Goal: Check status: Check status

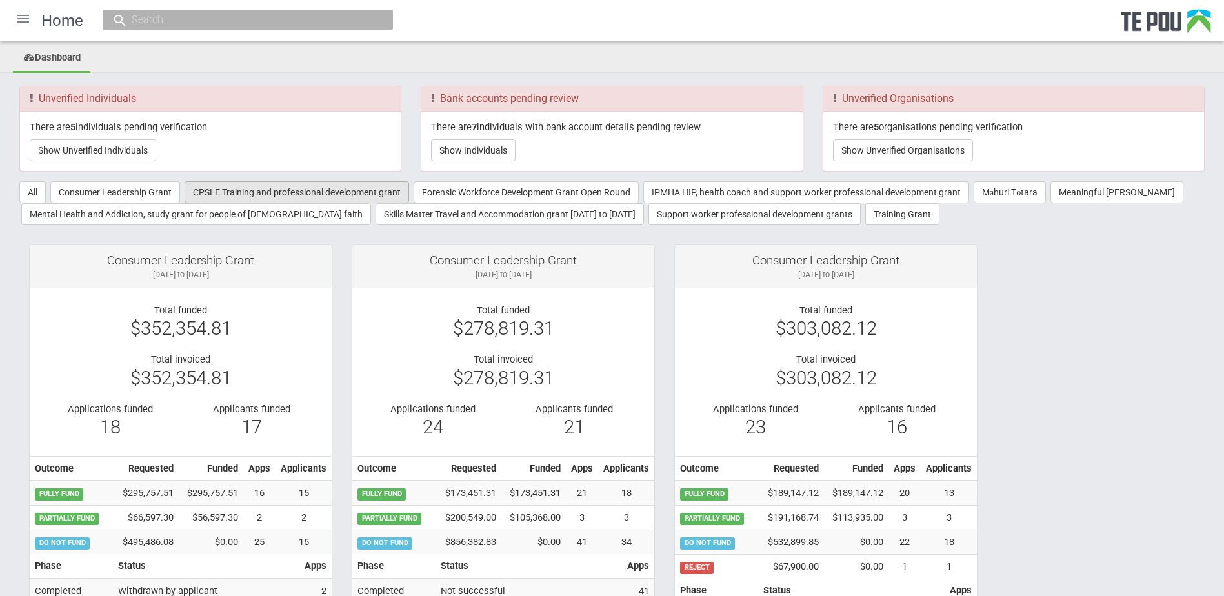
click at [267, 194] on button "CPSLE Training and professional development grant" at bounding box center [297, 192] width 225 height 22
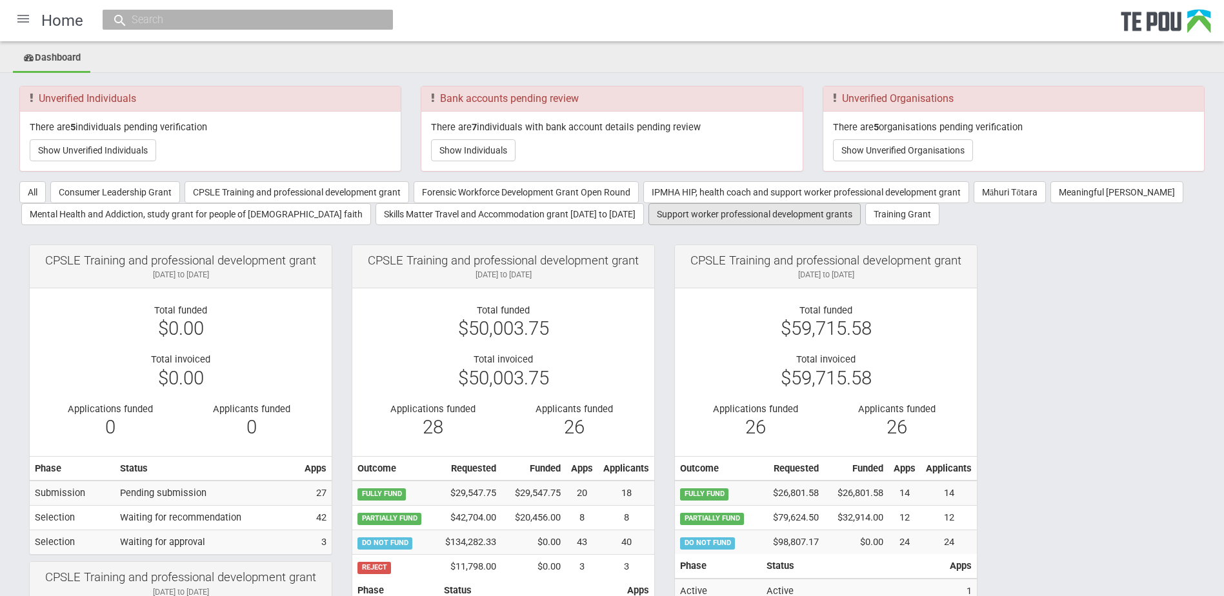
click at [710, 221] on button "Support worker professional development grants" at bounding box center [754, 214] width 212 height 22
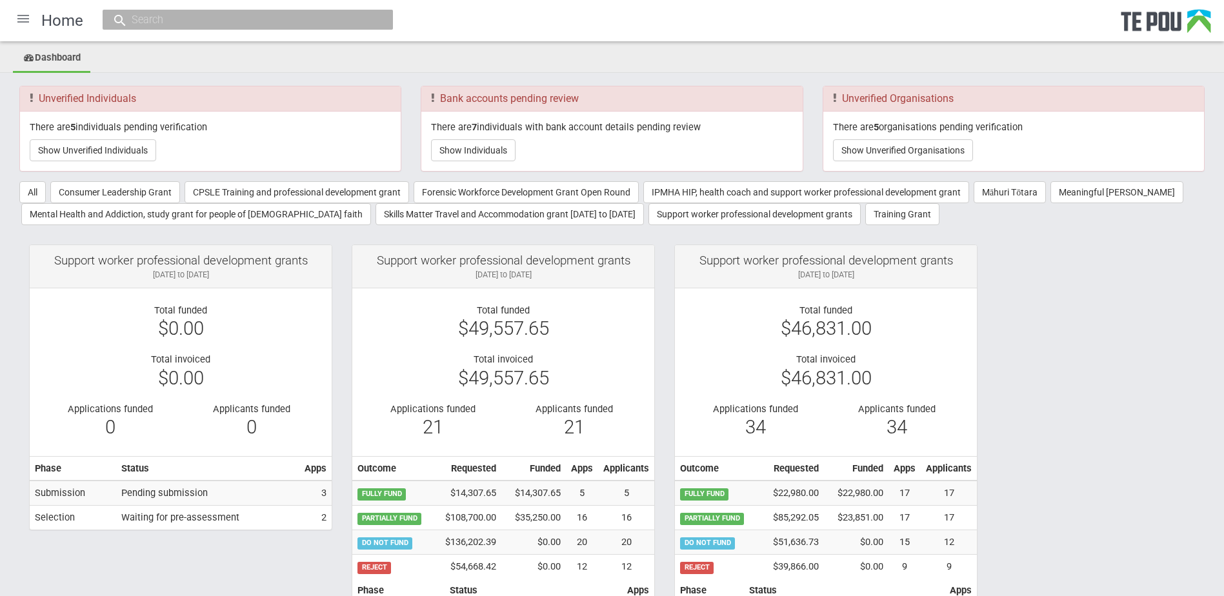
click at [25, 18] on div at bounding box center [23, 18] width 31 height 31
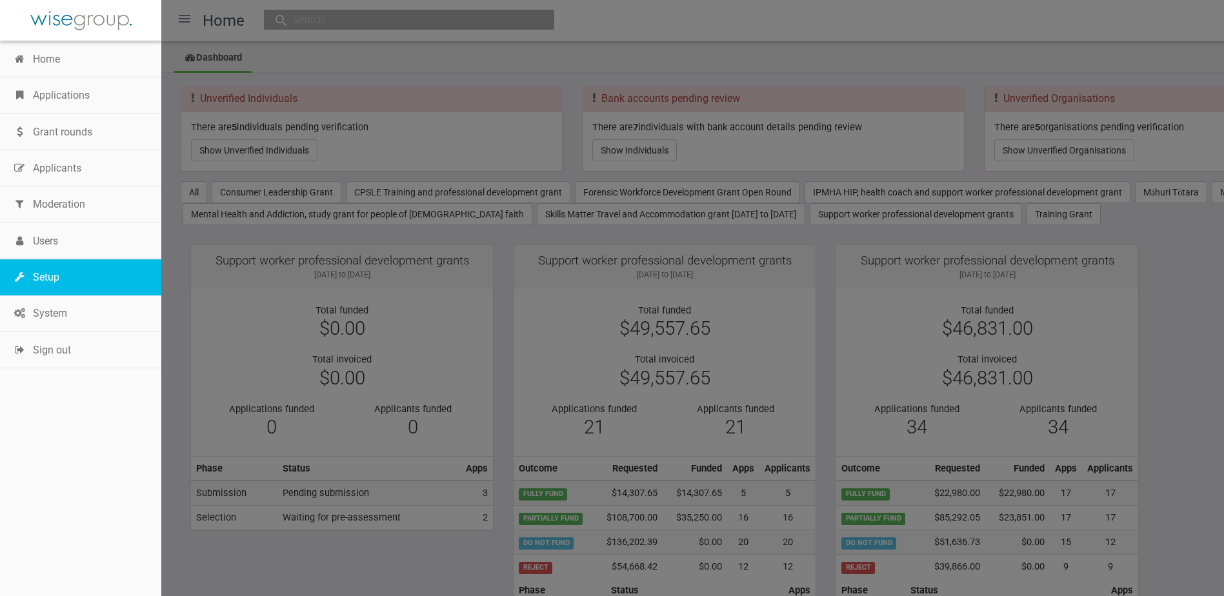
click at [47, 274] on link "Setup" at bounding box center [80, 277] width 161 height 36
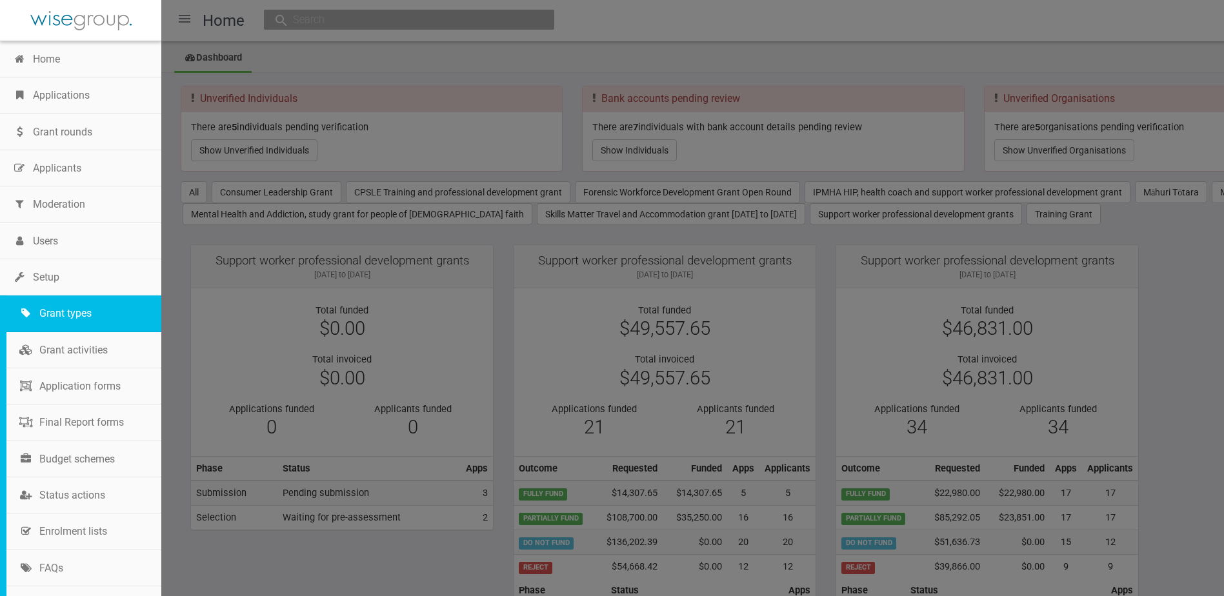
click at [66, 302] on link "Grant types" at bounding box center [83, 314] width 155 height 36
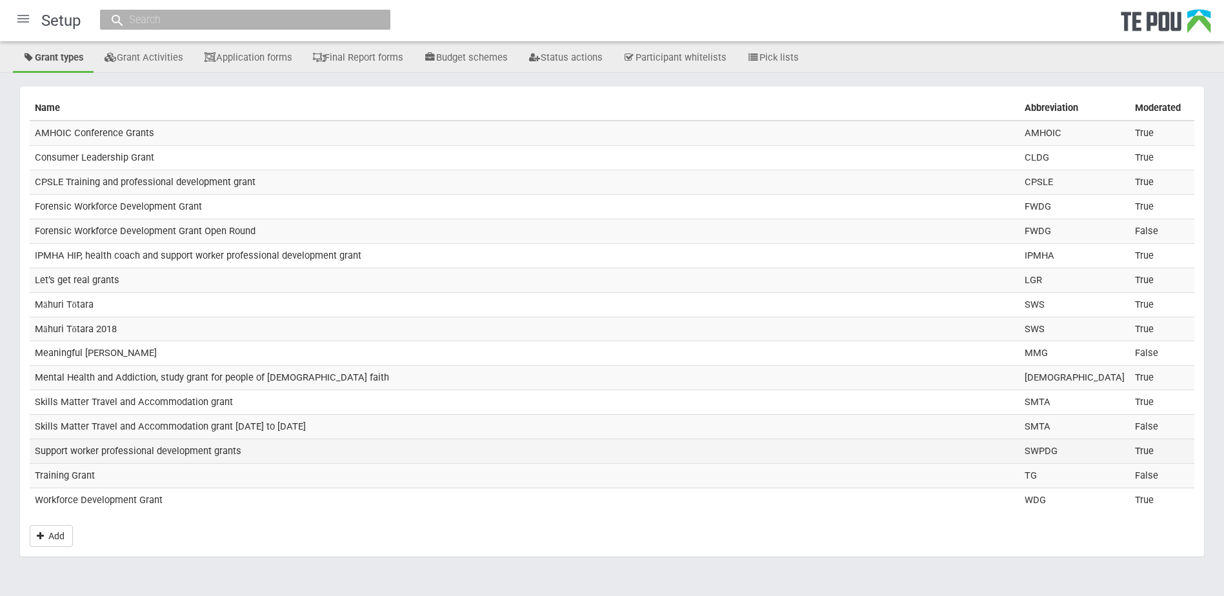
click at [126, 457] on td "Support worker professional development grants" at bounding box center [525, 451] width 990 height 25
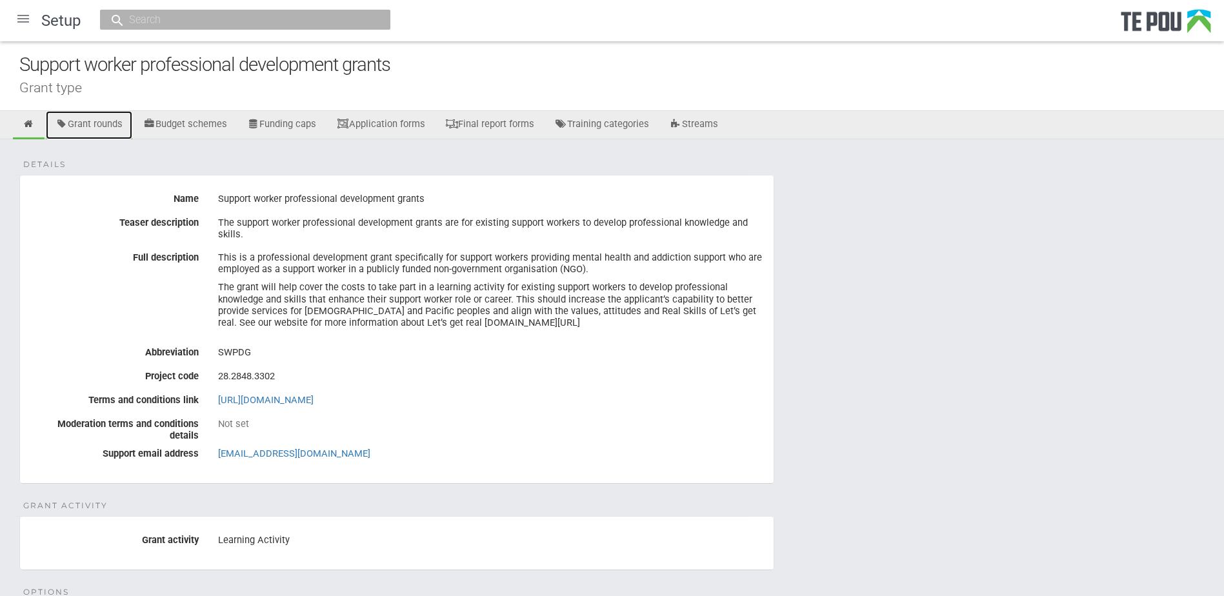
click at [98, 128] on link "Grant rounds" at bounding box center [89, 125] width 86 height 28
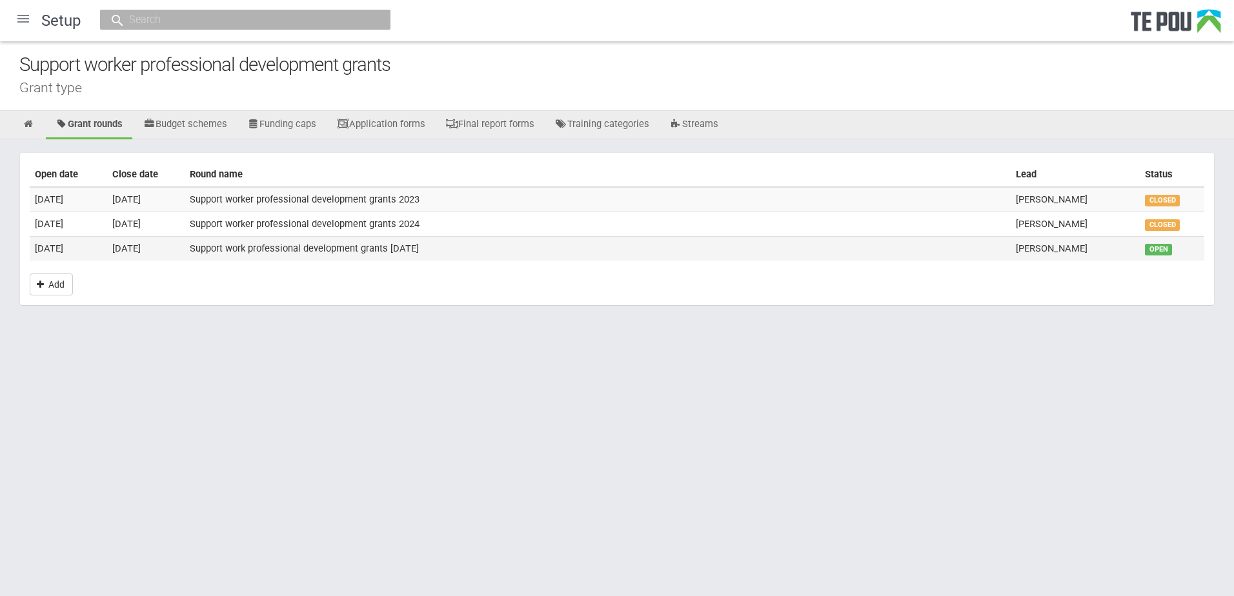
click at [224, 250] on td "Support work professional development grants [DATE]" at bounding box center [598, 248] width 826 height 24
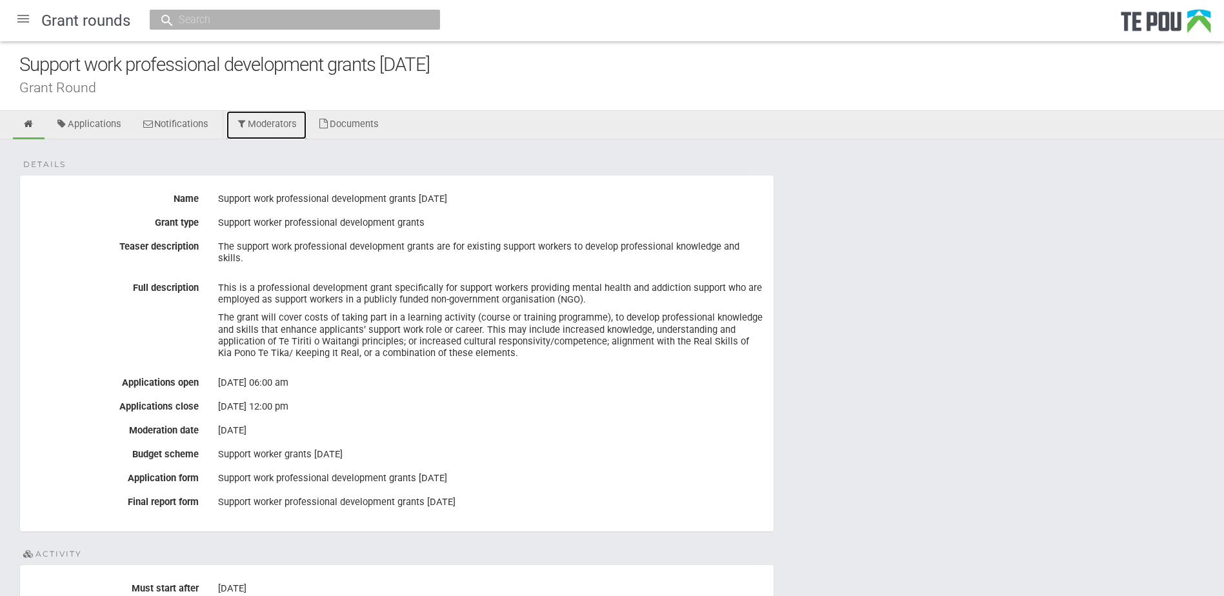
click at [262, 134] on link "Moderators" at bounding box center [266, 125] width 81 height 28
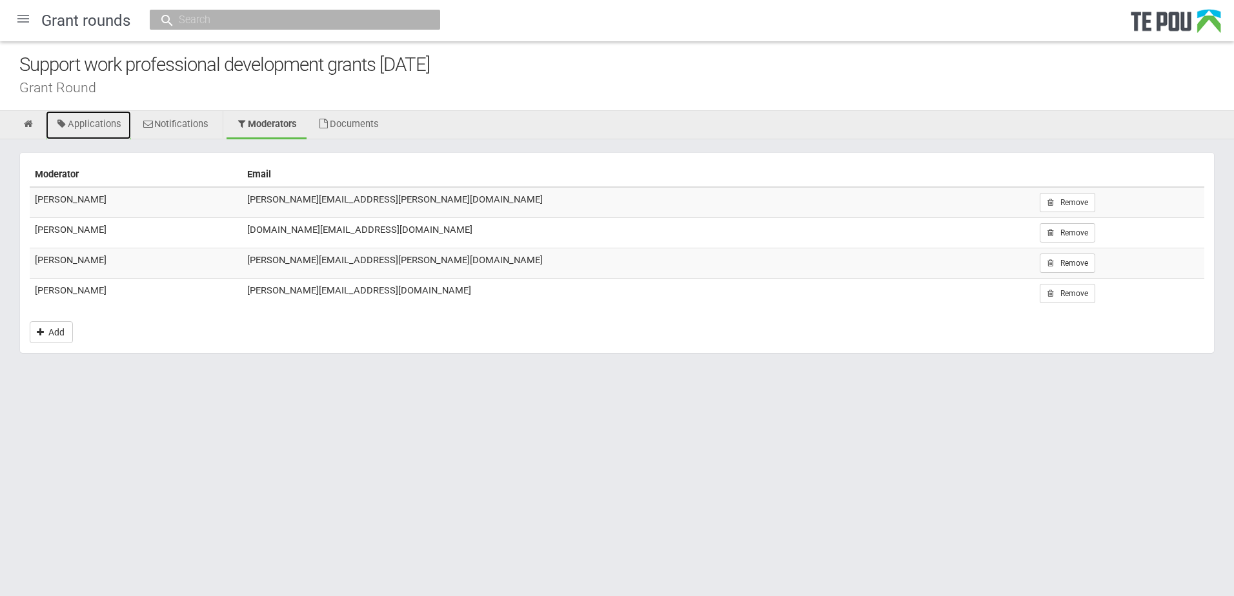
click at [105, 124] on link "Applications" at bounding box center [88, 125] width 85 height 28
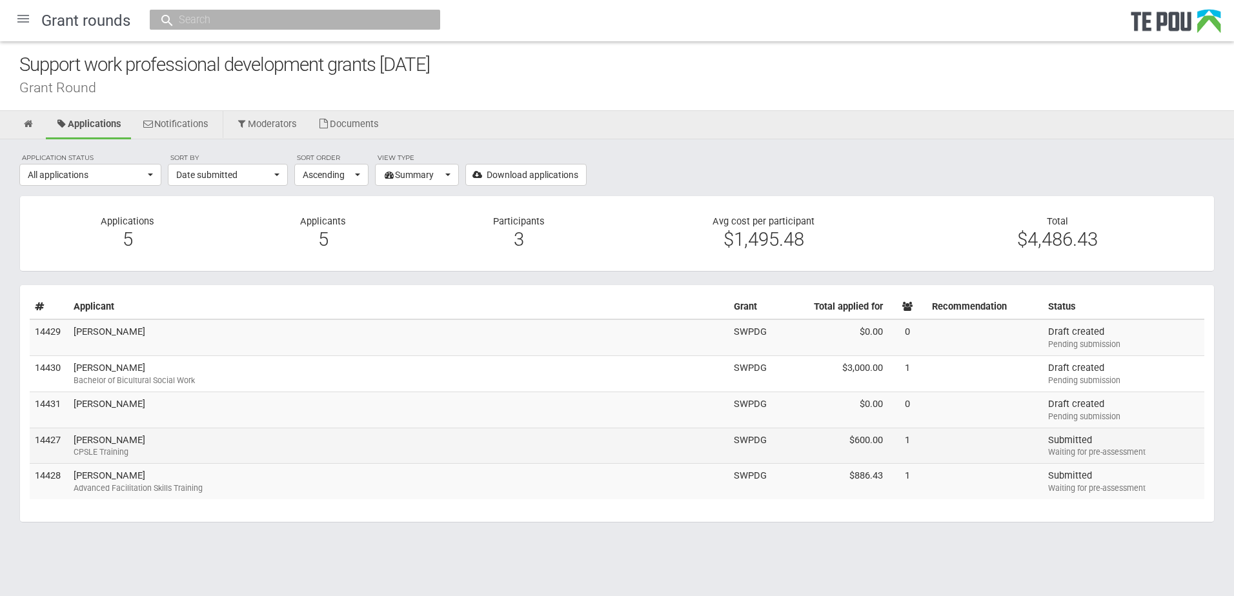
click at [129, 444] on td "Hisham Alzarzour CPSLE Training" at bounding box center [398, 446] width 660 height 36
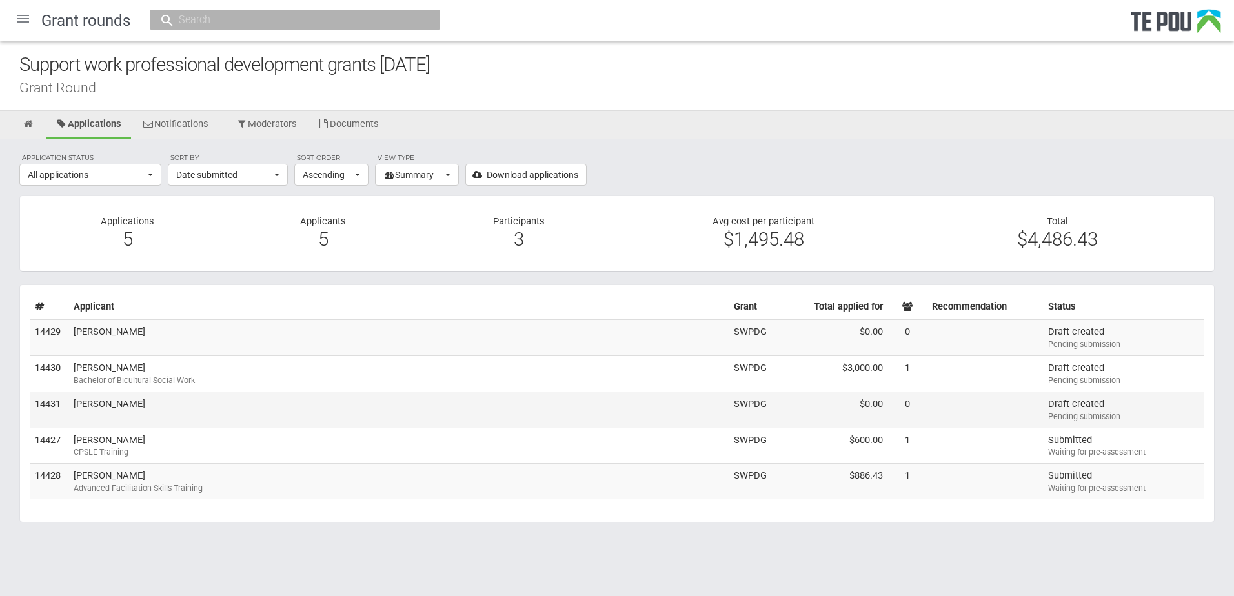
click at [185, 406] on td "Casey Pritchard" at bounding box center [398, 410] width 660 height 36
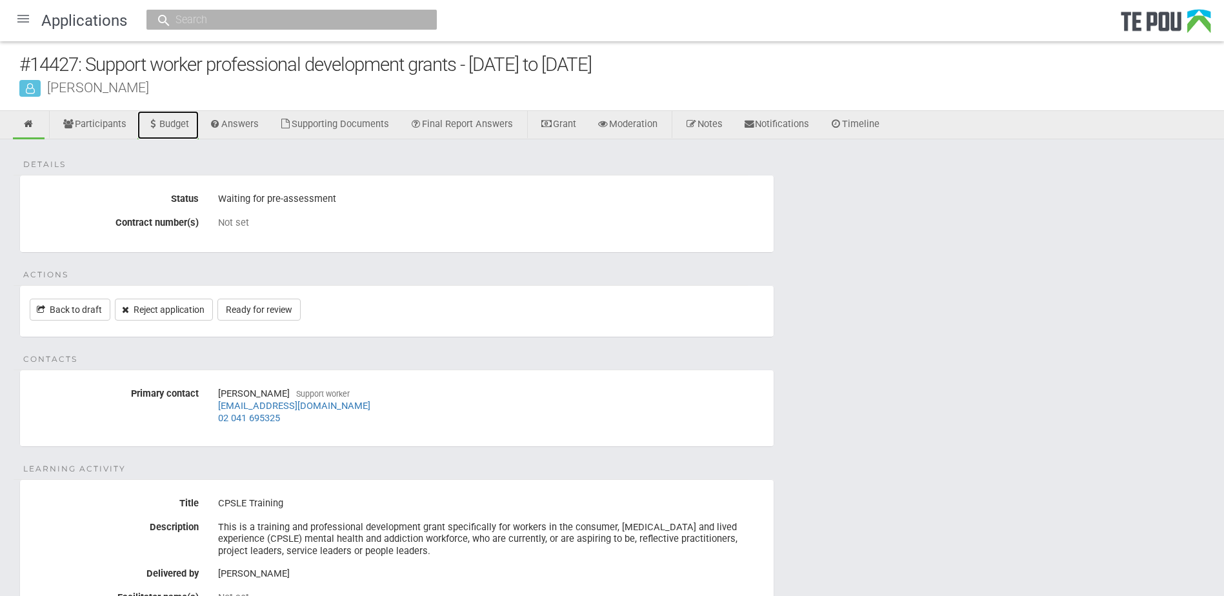
click at [175, 126] on link "Budget" at bounding box center [167, 125] width 61 height 28
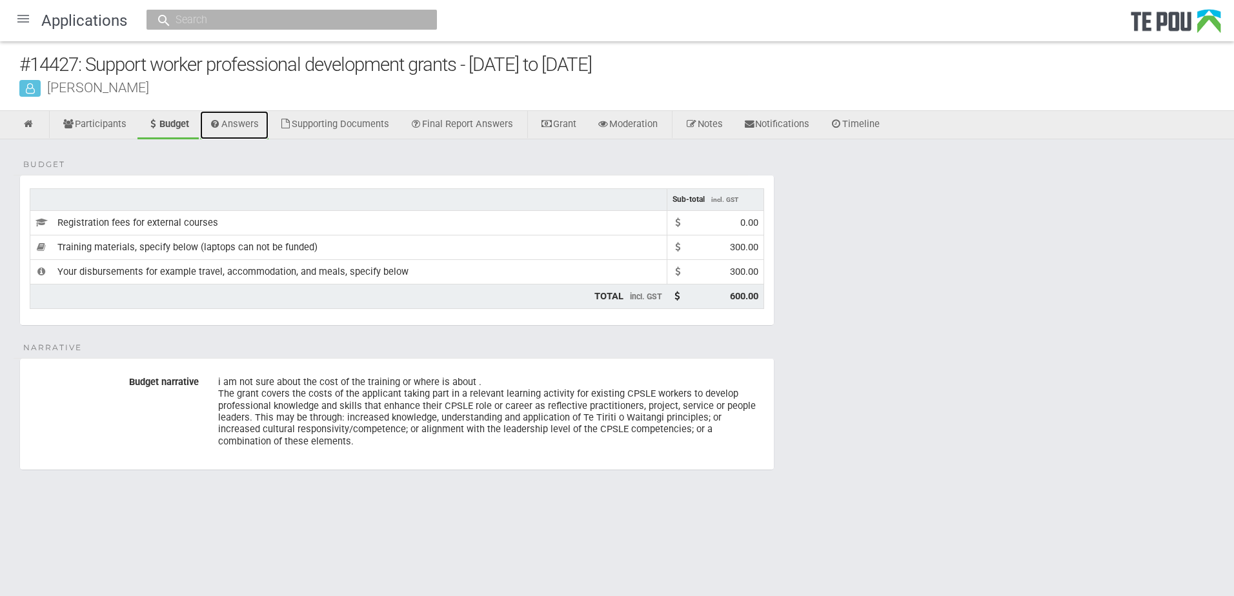
click at [245, 130] on link "Answers" at bounding box center [234, 125] width 69 height 28
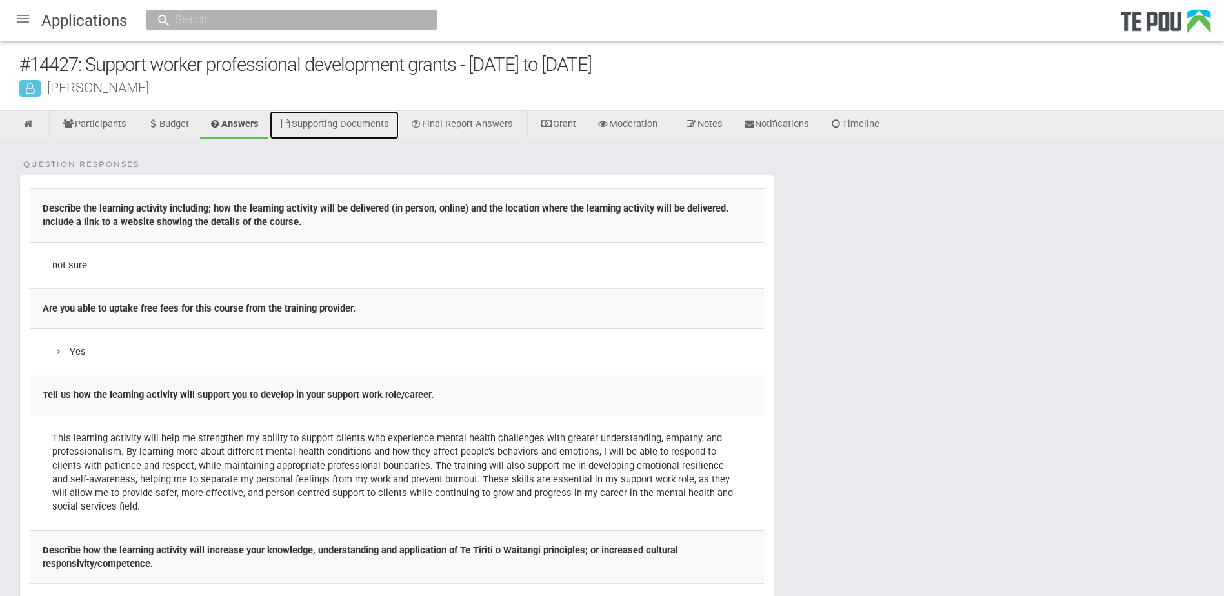
click at [365, 114] on link "Supporting Documents" at bounding box center [334, 125] width 129 height 28
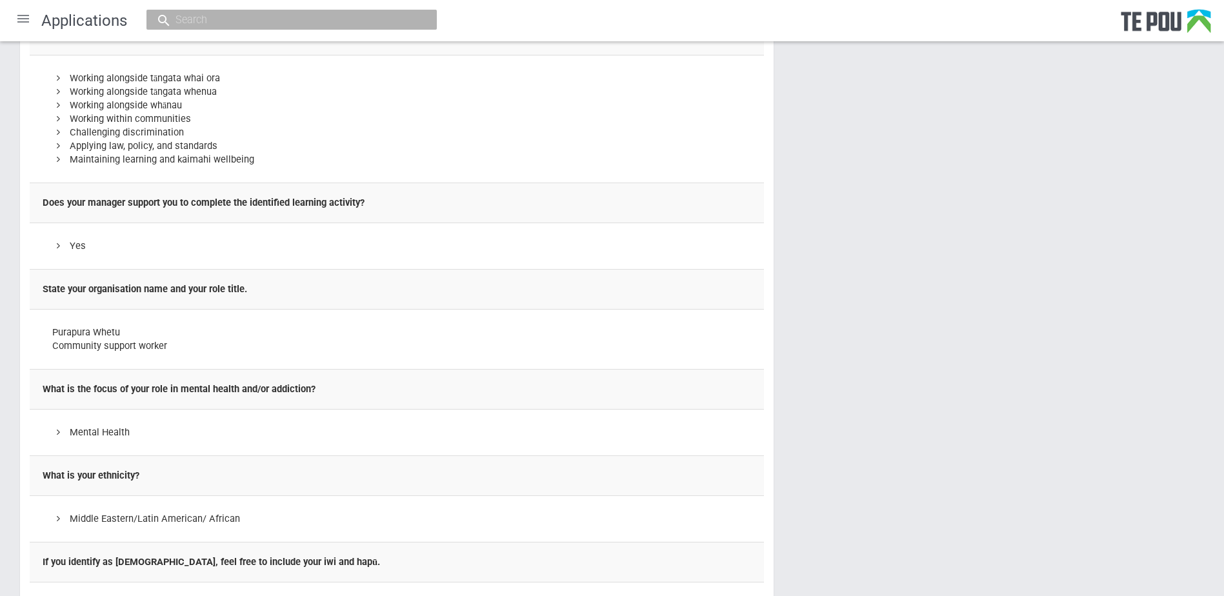
scroll to position [645, 0]
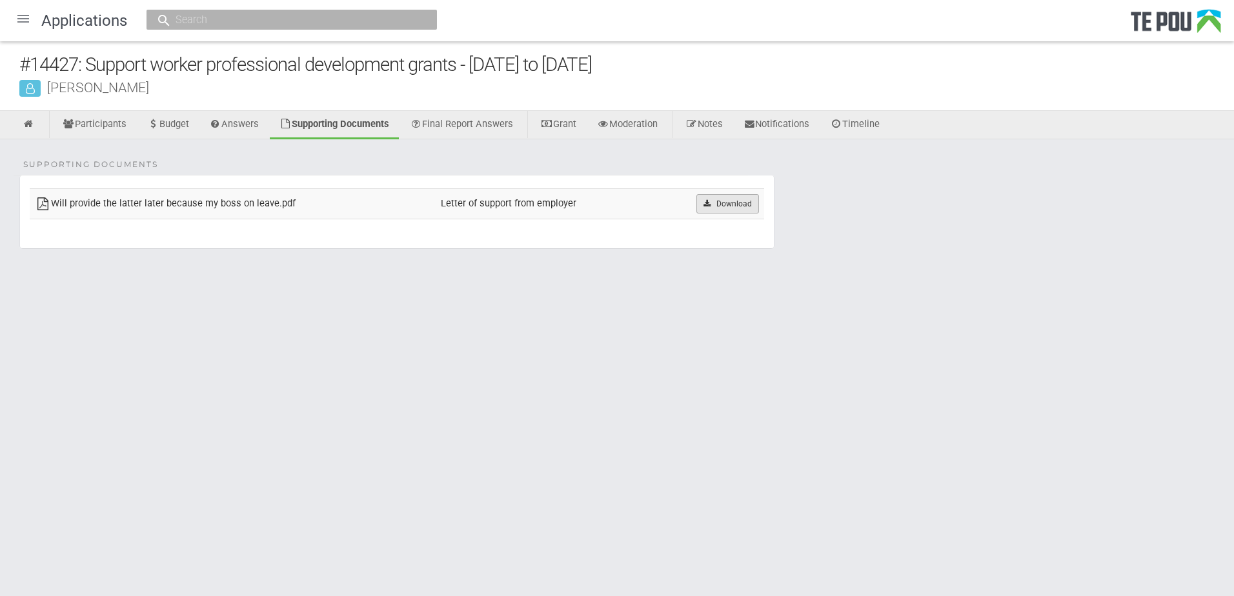
click at [728, 207] on link "Download" at bounding box center [727, 203] width 63 height 19
